Goal: Check status: Check status

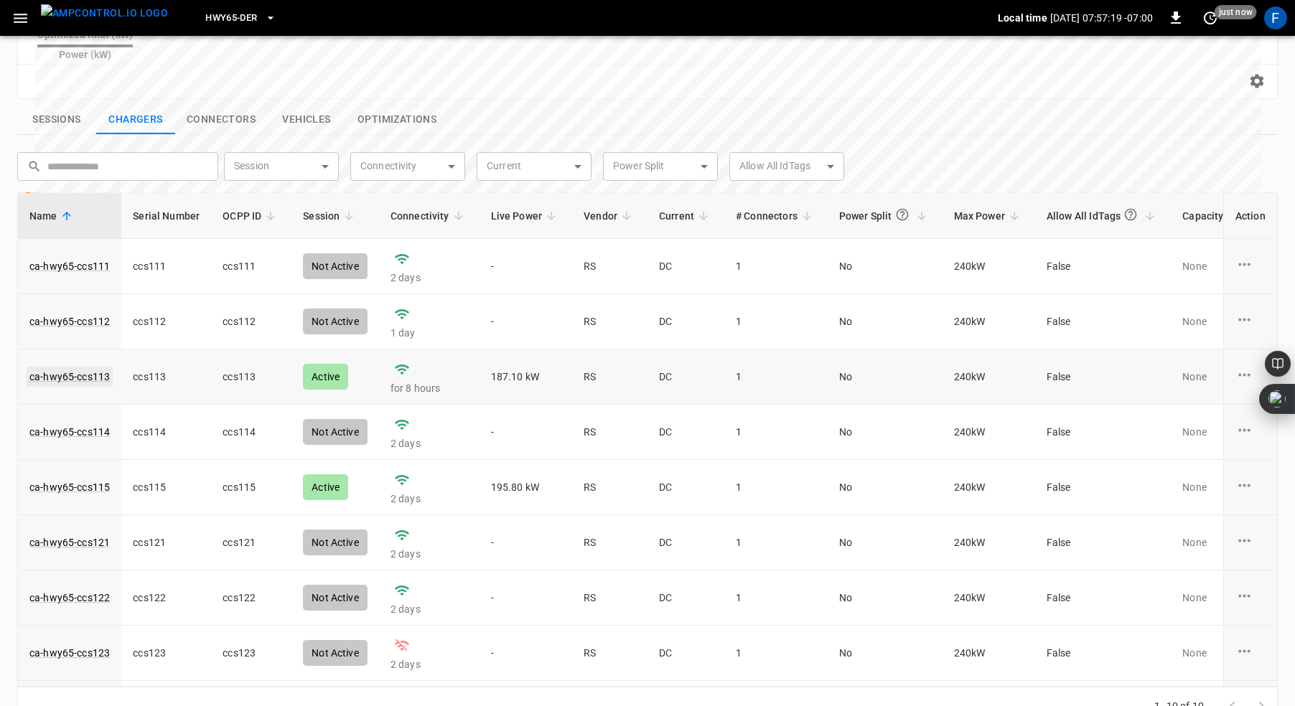
click at [53, 367] on link "ca-hwy65-ccs113" at bounding box center [70, 377] width 86 height 20
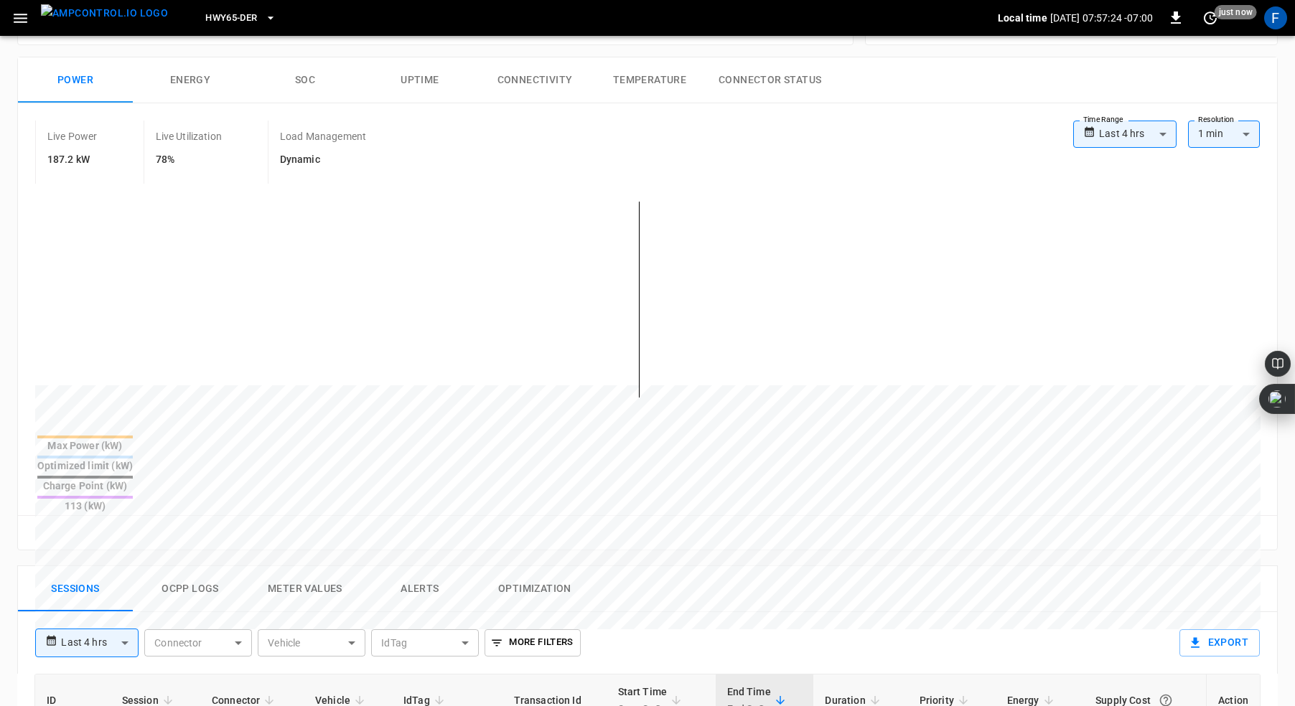
scroll to position [145, 0]
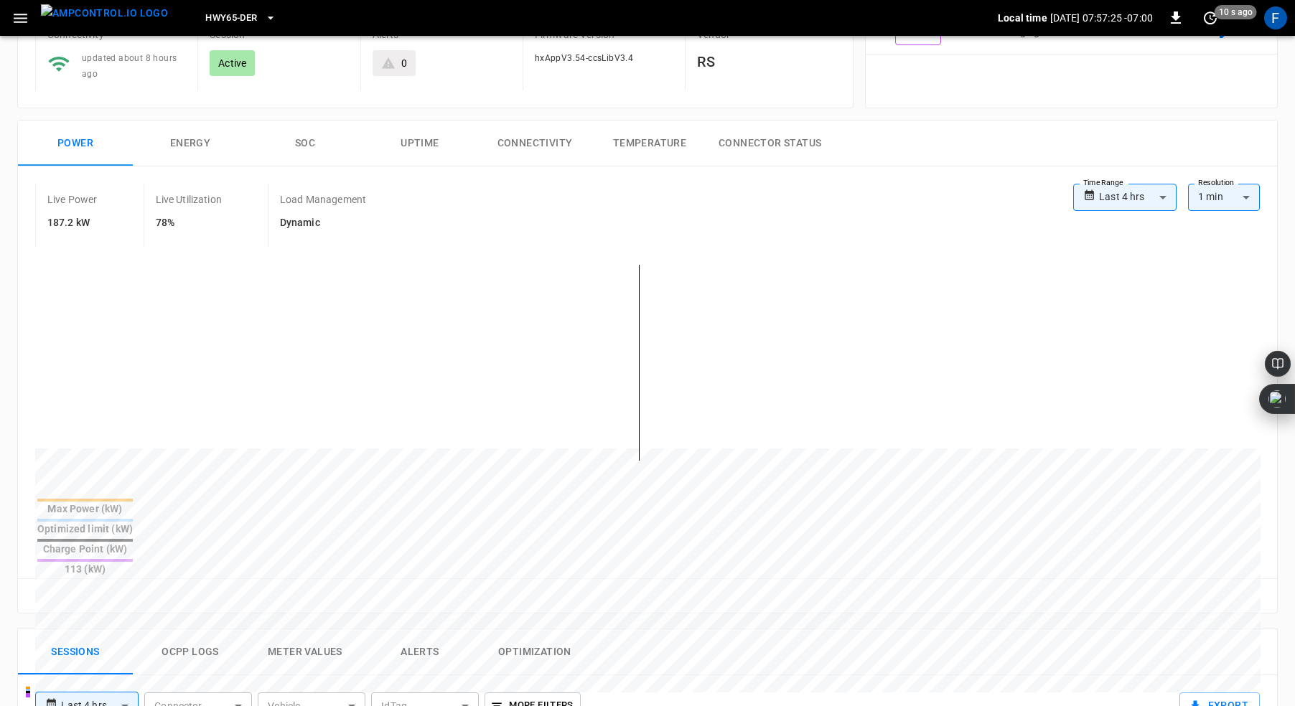
click at [297, 138] on button "SOC" at bounding box center [305, 144] width 115 height 46
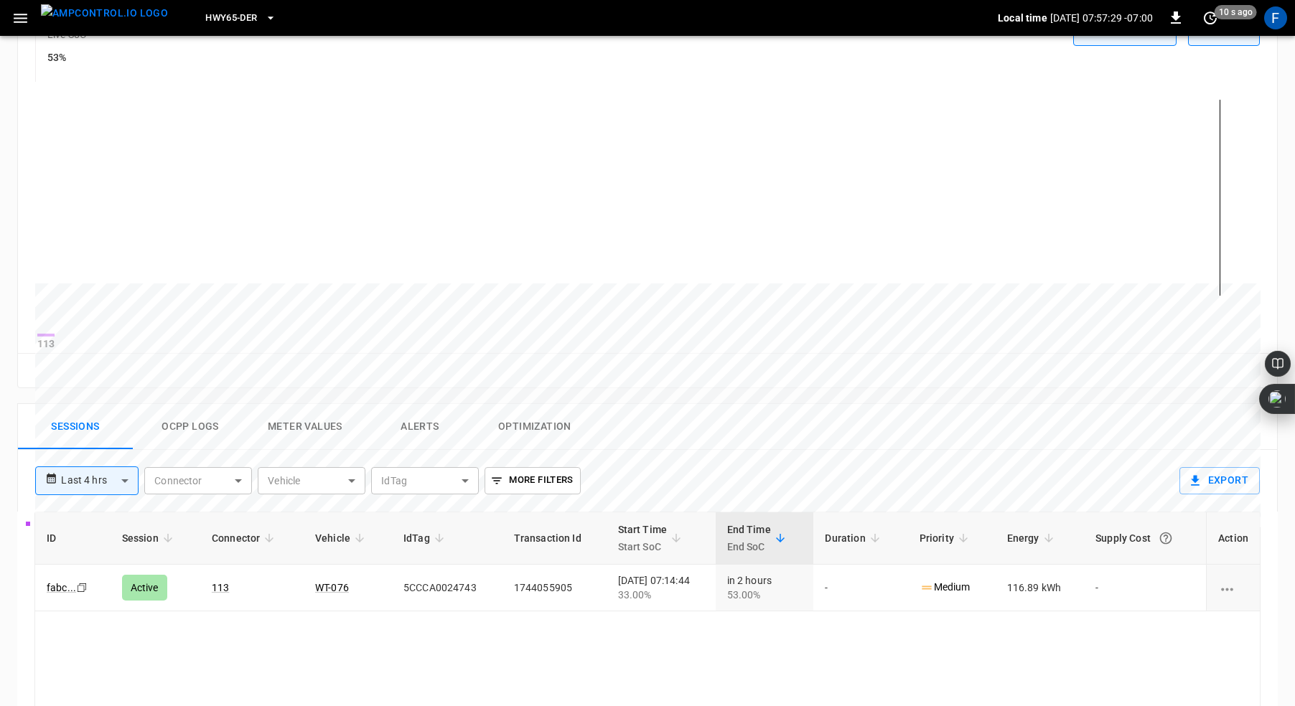
scroll to position [0, 0]
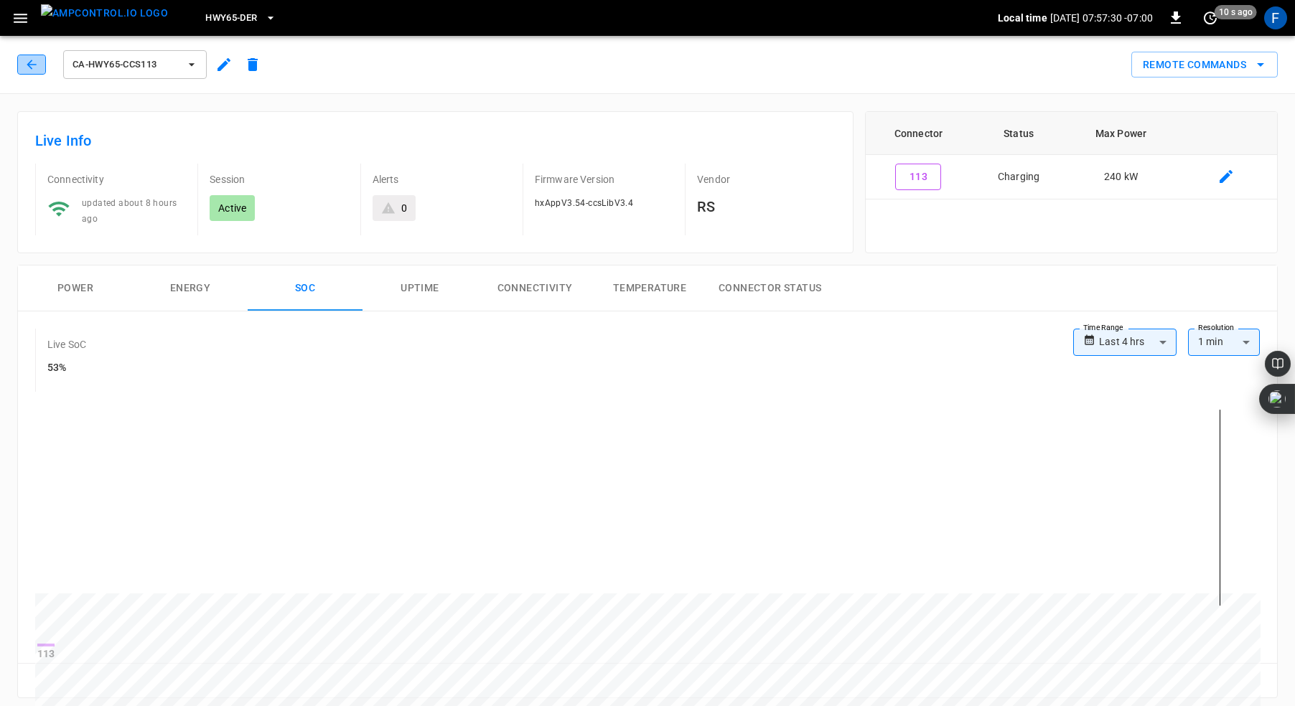
click at [24, 70] on icon "button" at bounding box center [31, 64] width 14 height 14
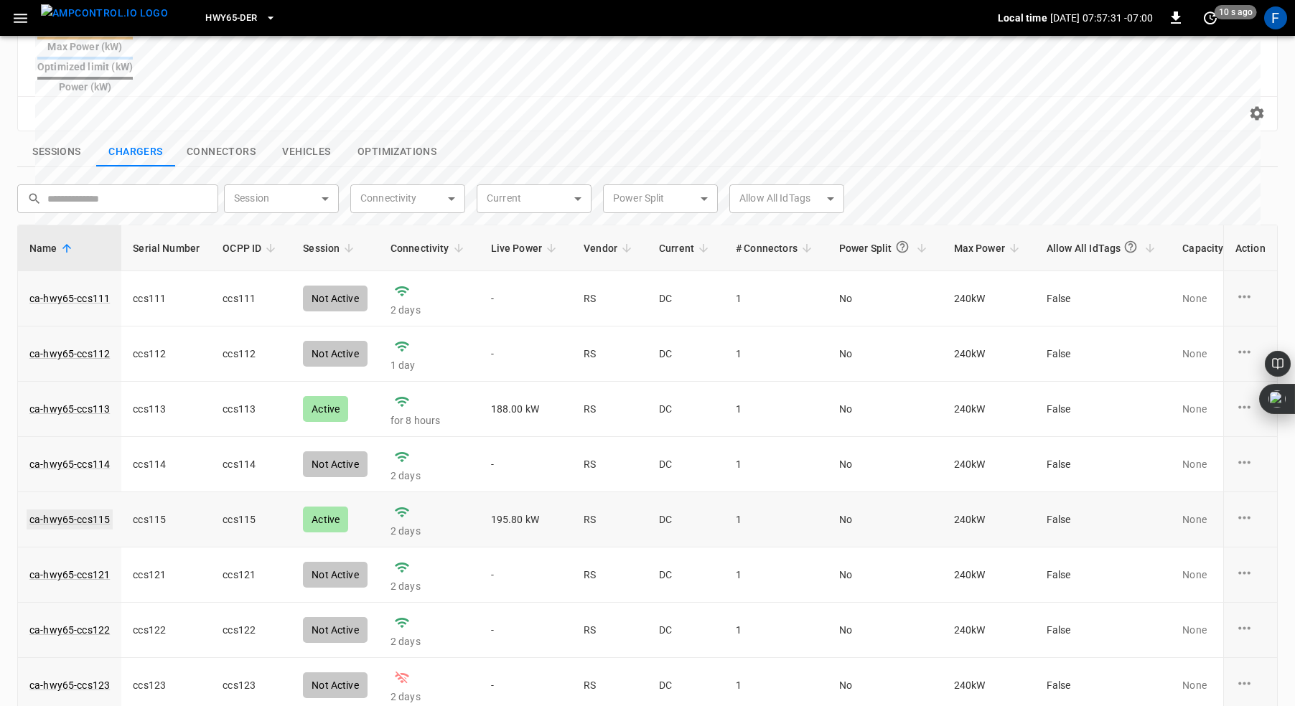
click at [74, 510] on link "ca-hwy65-ccs115" at bounding box center [70, 520] width 86 height 20
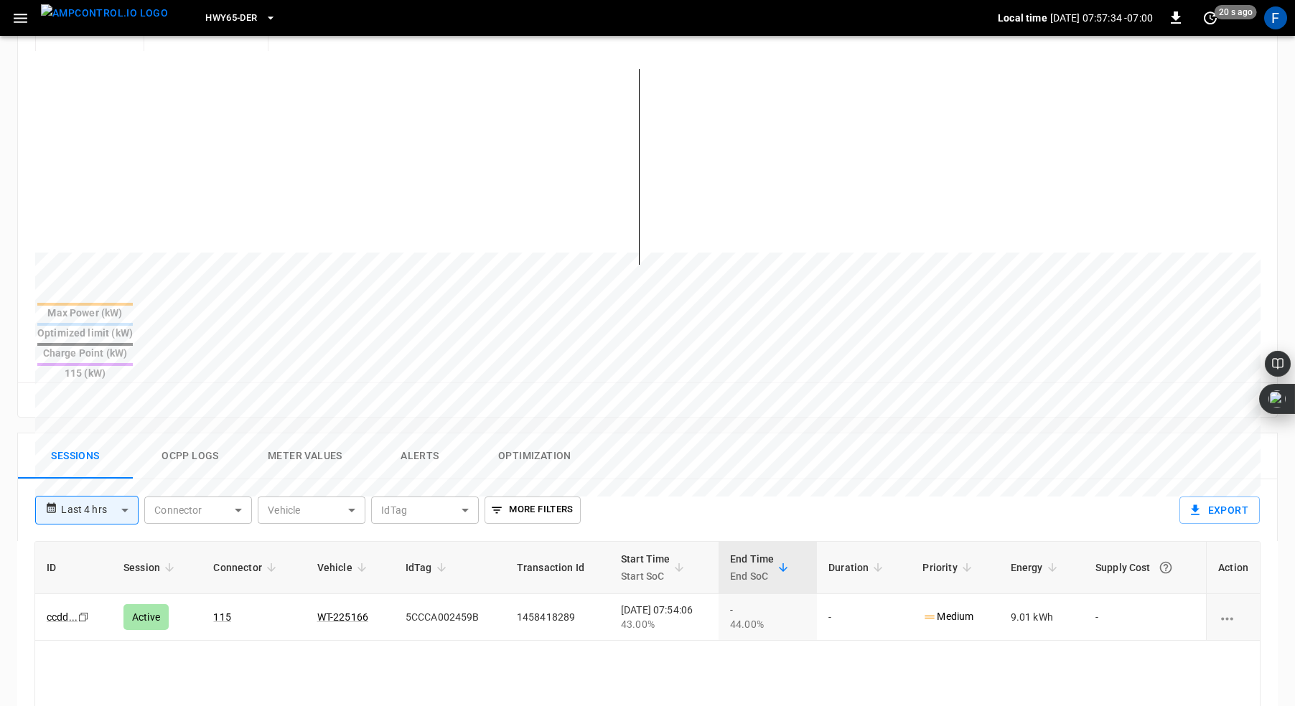
scroll to position [334, 0]
click at [195, 436] on button "Ocpp logs" at bounding box center [190, 459] width 115 height 46
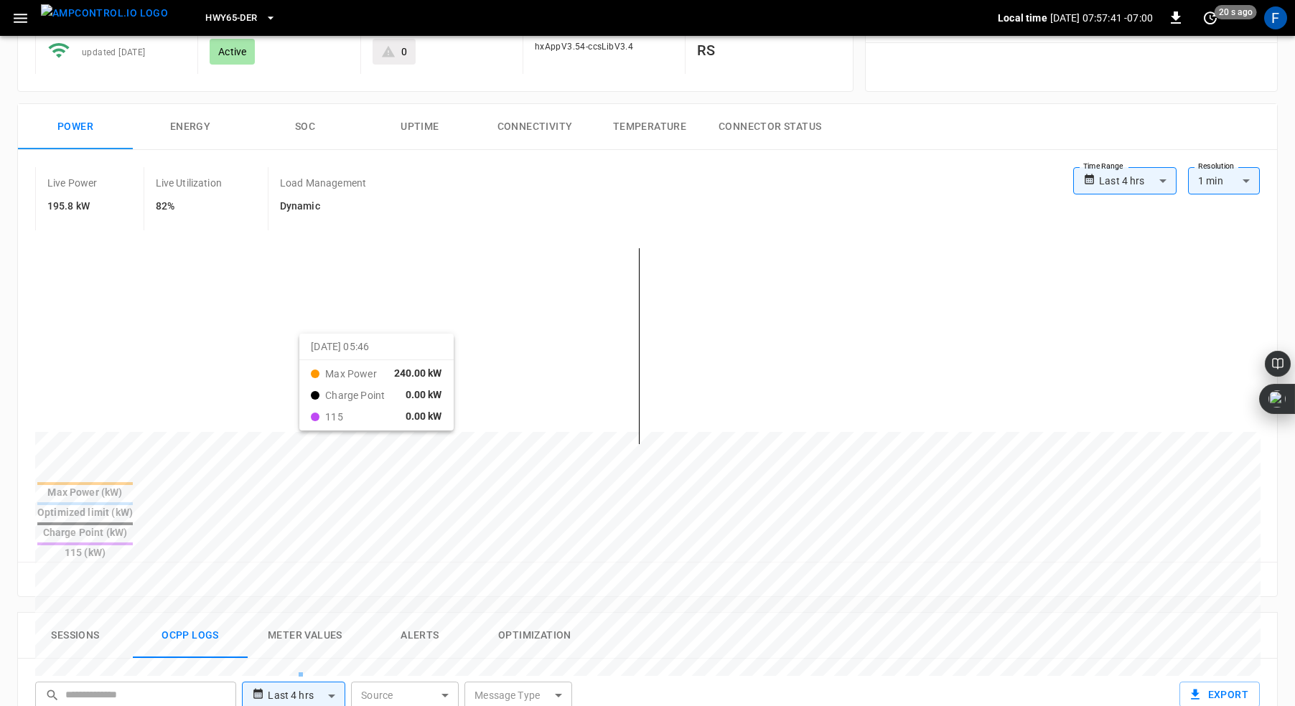
scroll to position [139, 0]
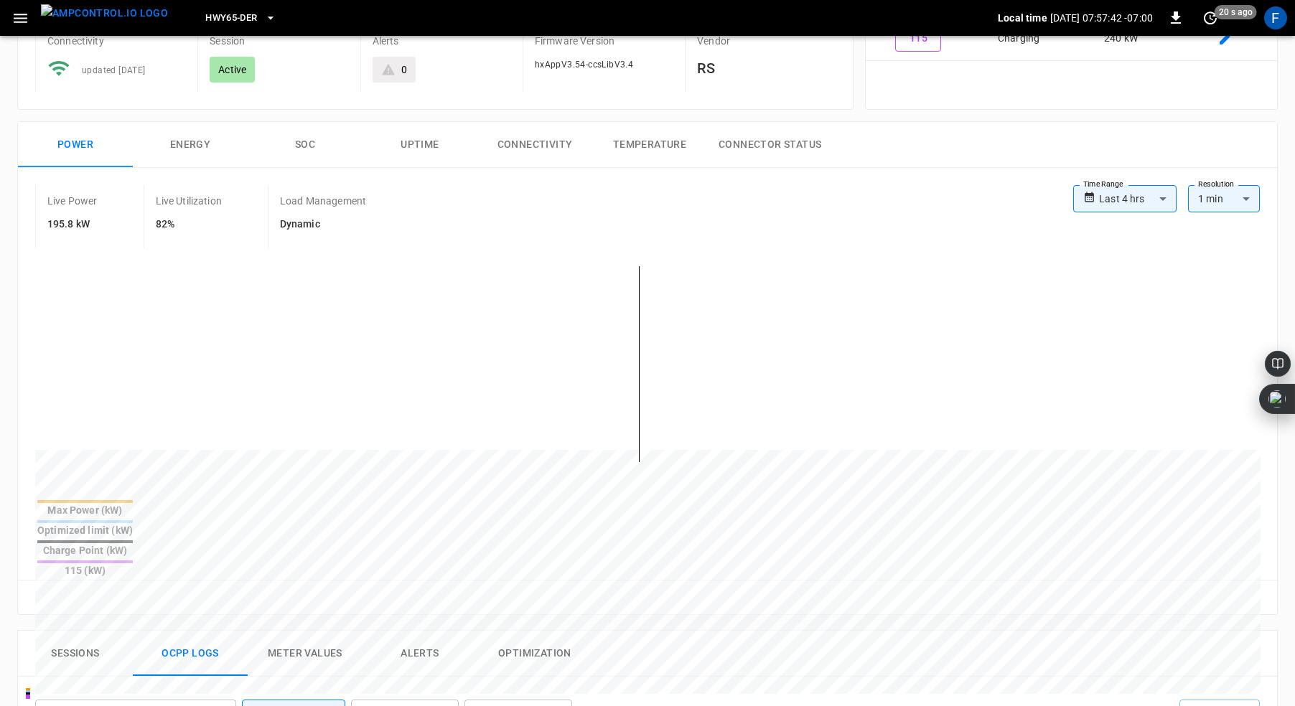
click at [294, 136] on button "SOC" at bounding box center [305, 145] width 115 height 46
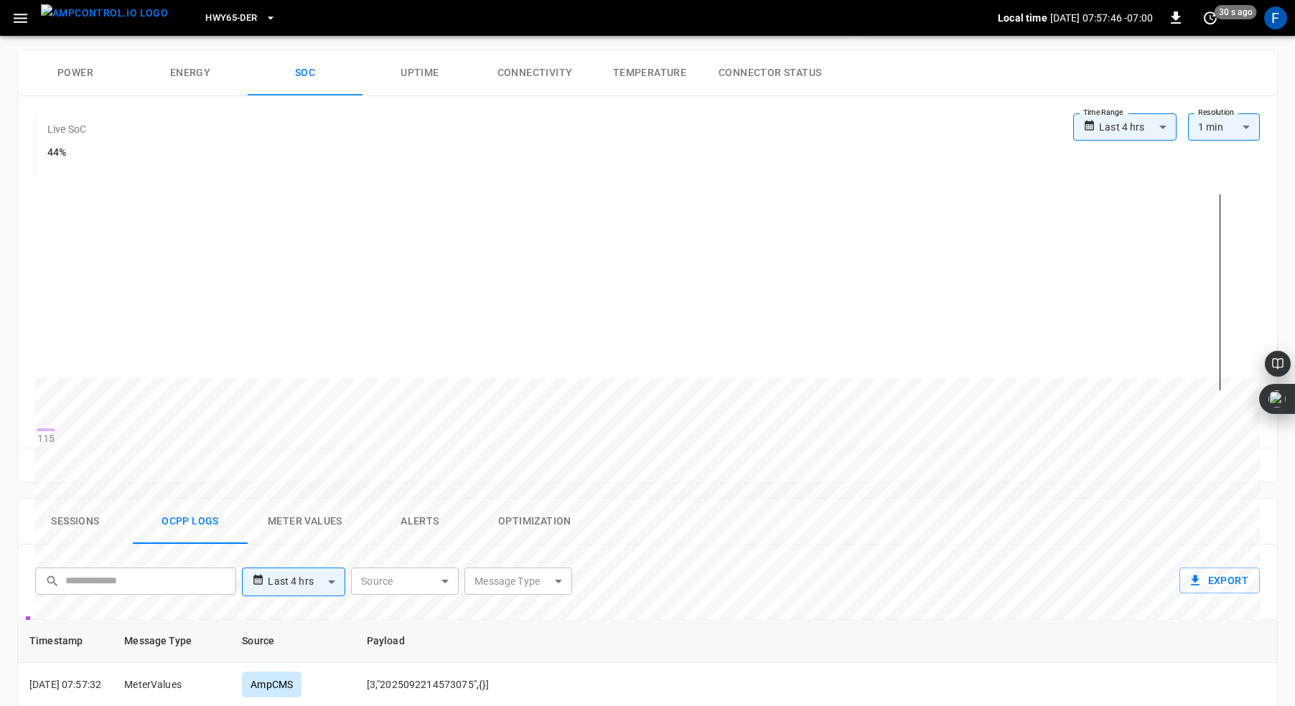
scroll to position [0, 0]
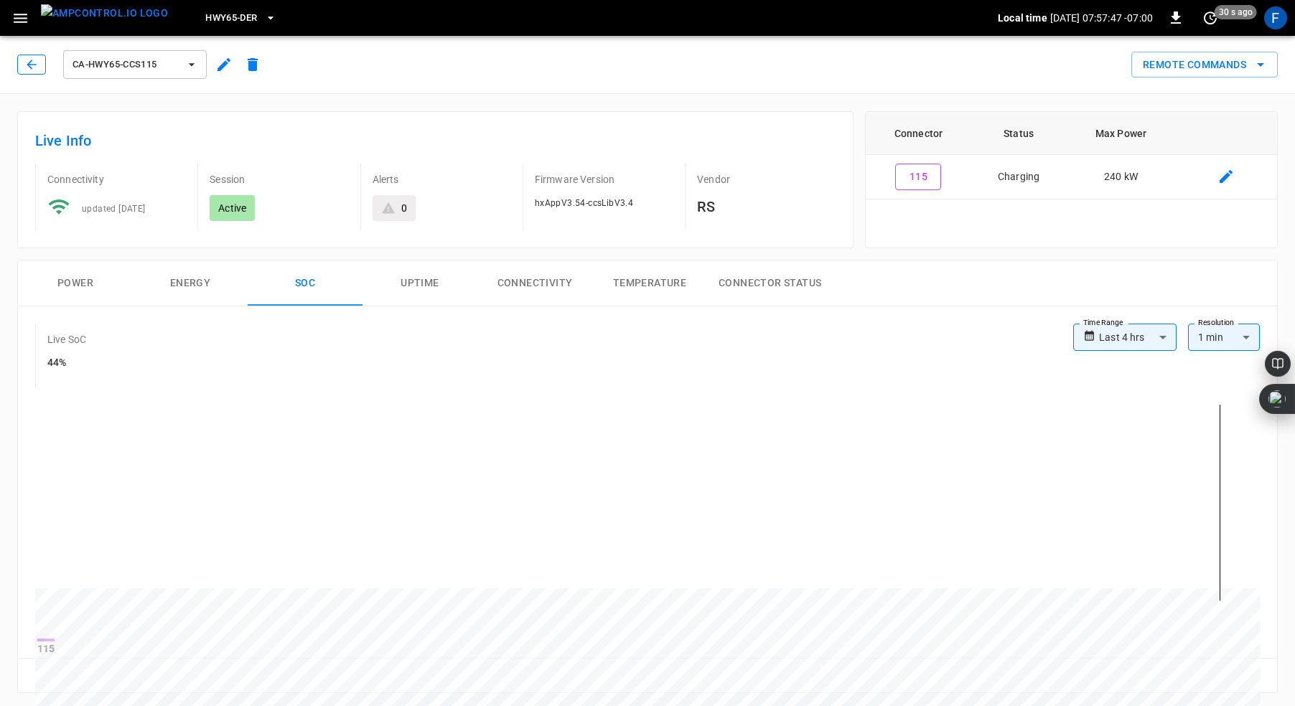
click at [28, 62] on icon "button" at bounding box center [31, 64] width 14 height 14
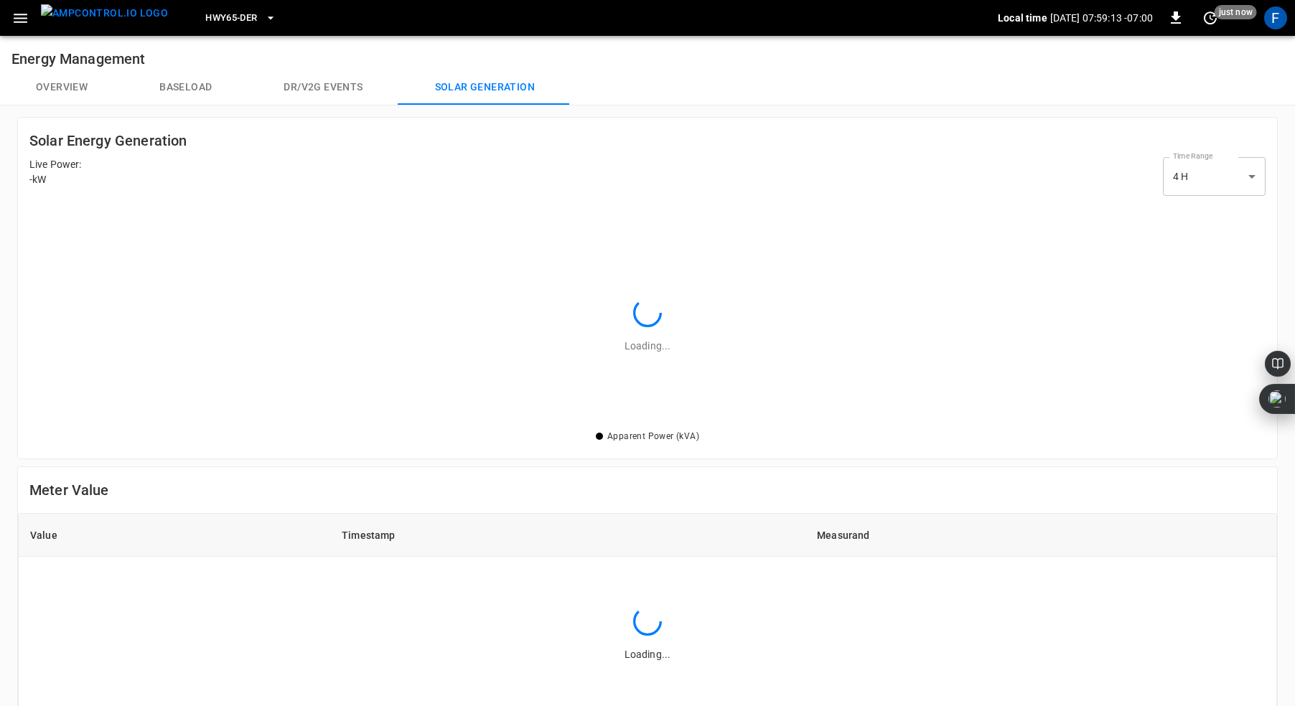
scroll to position [226, 1236]
